Goal: Find contact information: Find contact information

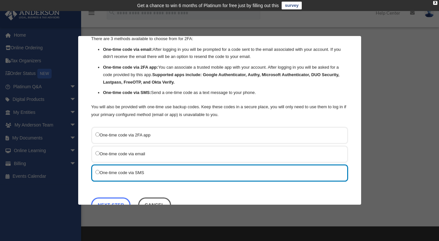
scroll to position [48, 0]
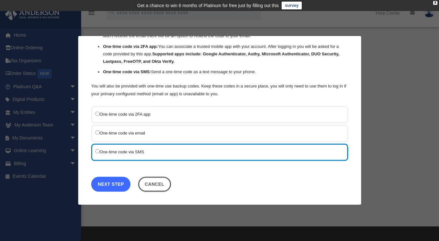
click at [117, 183] on link "Next Step" at bounding box center [110, 184] width 39 height 15
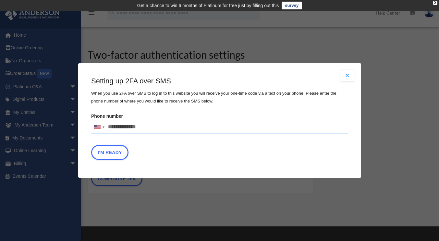
click at [167, 128] on input "Phone number United States +1 United Kingdom +44 Afghanistan (‫افغانستان‬‎) +93…" at bounding box center [219, 127] width 257 height 13
type input "**********"
drag, startPoint x: 113, startPoint y: 156, endPoint x: 131, endPoint y: 149, distance: 20.0
click at [113, 156] on button "I'm Ready" at bounding box center [109, 152] width 37 height 15
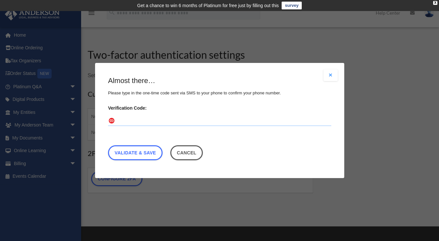
click at [147, 117] on input "Verification Code:" at bounding box center [219, 121] width 223 height 10
type input "******"
click at [140, 154] on link "Validate & Save" at bounding box center [135, 152] width 55 height 15
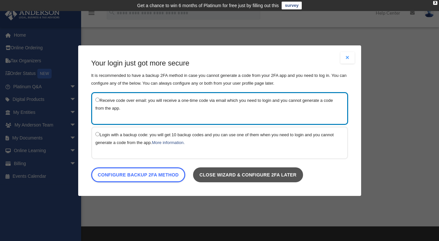
click at [245, 174] on link "Close wizard & configure 2FA later" at bounding box center [248, 174] width 110 height 15
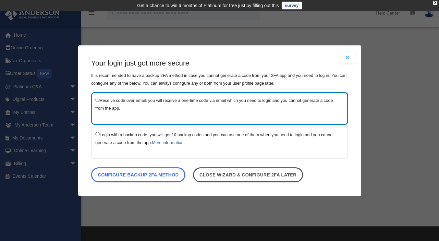
click at [345, 57] on button "Close modal" at bounding box center [348, 58] width 14 height 12
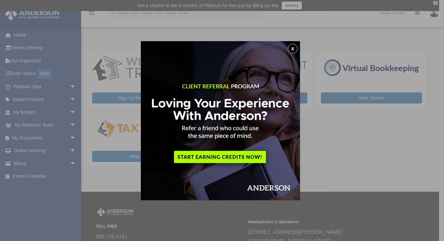
click at [295, 48] on button "x" at bounding box center [293, 49] width 10 height 10
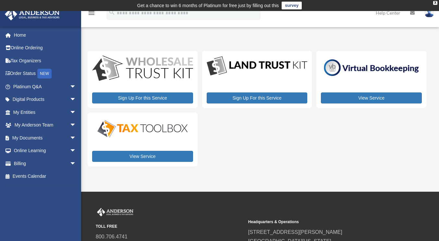
click at [298, 170] on div "My Services date_range Published on Last updated August 8, 2024 July 2, 2020 by…" at bounding box center [259, 107] width 343 height 135
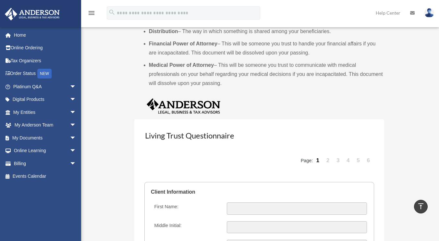
scroll to position [584, 0]
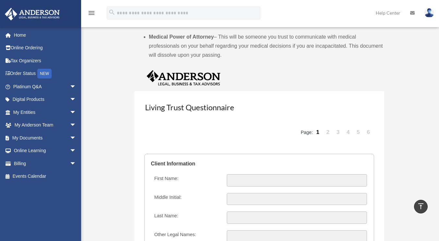
click at [328, 135] on link "2" at bounding box center [328, 132] width 9 height 19
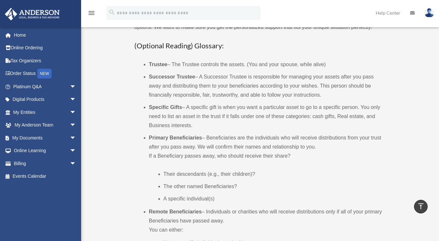
scroll to position [227, 0]
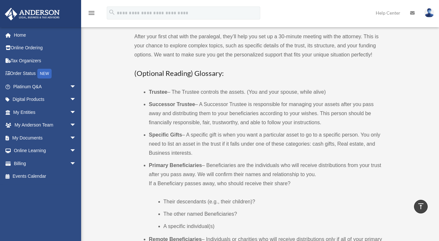
click at [432, 16] on img at bounding box center [430, 12] width 10 height 9
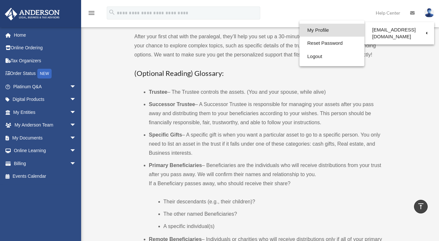
click at [315, 32] on link "My Profile" at bounding box center [332, 30] width 65 height 13
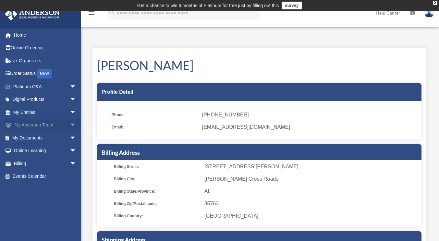
click at [45, 126] on link "My Anderson Team arrow_drop_down" at bounding box center [45, 125] width 81 height 13
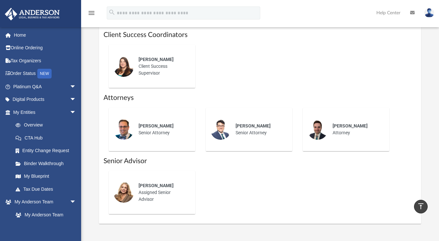
scroll to position [307, 0]
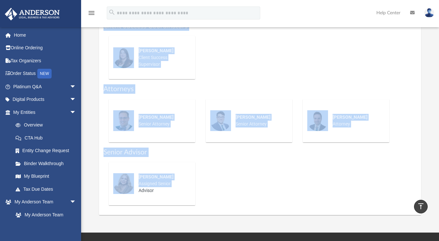
drag, startPoint x: 100, startPoint y: 127, endPoint x: 358, endPoint y: 171, distance: 261.6
click at [358, 171] on div "Team Phone: (725) 201-7544 | Team Email: myteam@andersonadvisors.com Client Suc…" at bounding box center [260, 108] width 322 height 213
click at [242, 157] on div "Serena Cervantes Assigned Senior Advisor" at bounding box center [260, 184] width 313 height 54
drag, startPoint x: 121, startPoint y: 50, endPoint x: 311, endPoint y: 54, distance: 190.0
click at [311, 54] on div "Alisha Basom Client Success Supervisor" at bounding box center [260, 58] width 313 height 54
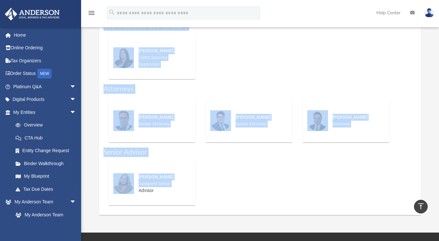
click at [311, 54] on div "Alisha Basom Client Success Supervisor" at bounding box center [260, 58] width 313 height 54
